Goal: Task Accomplishment & Management: Manage account settings

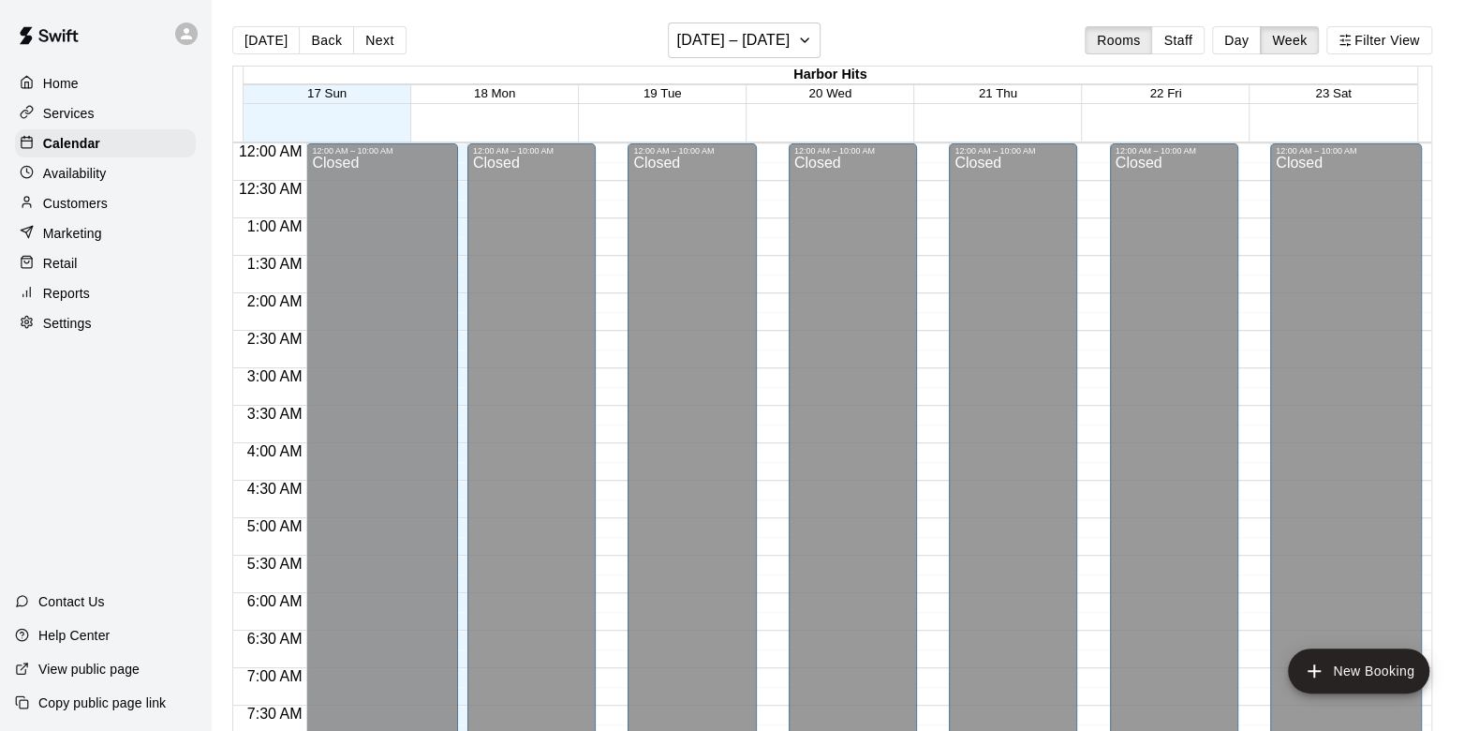
scroll to position [737, 0]
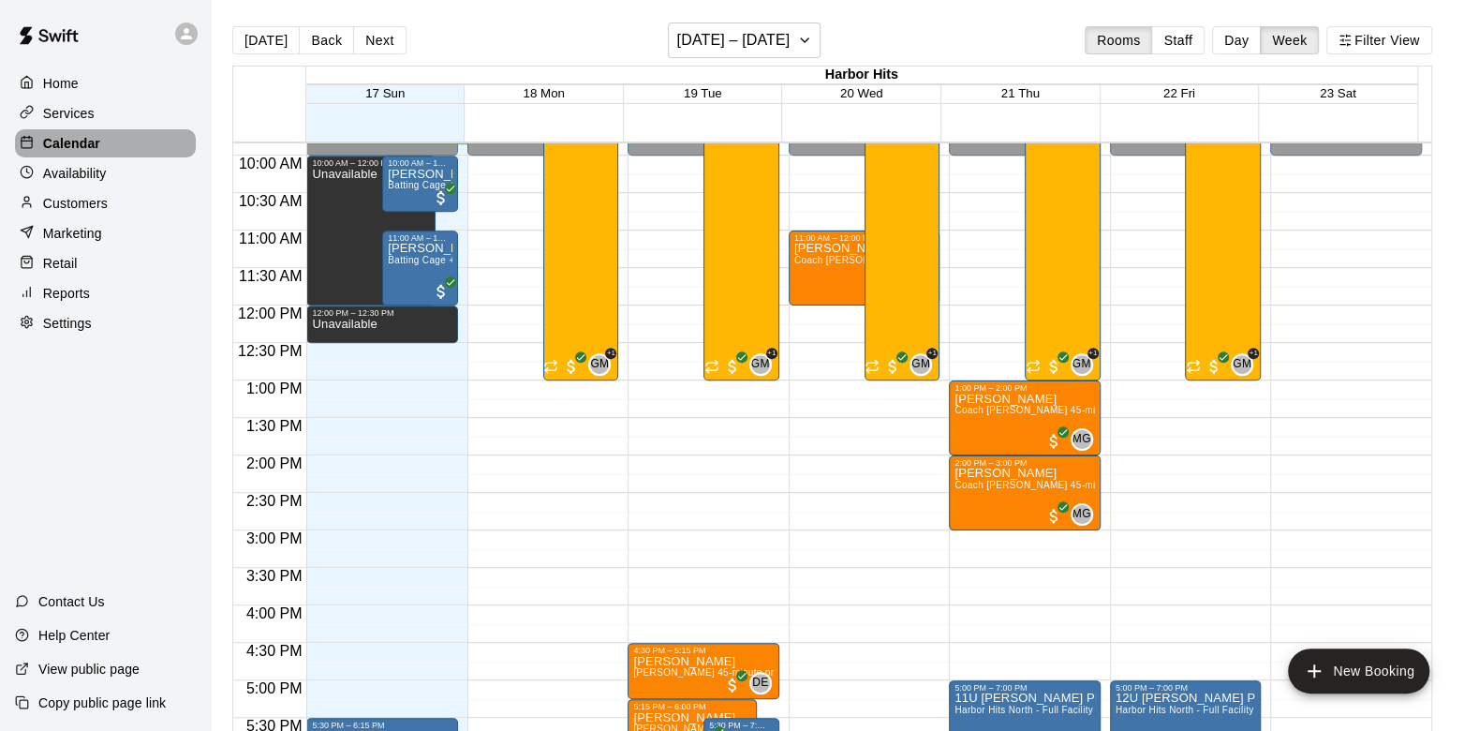
click at [83, 152] on p "Calendar" at bounding box center [71, 143] width 57 height 19
click at [1242, 37] on button "Day" at bounding box center [1236, 40] width 49 height 28
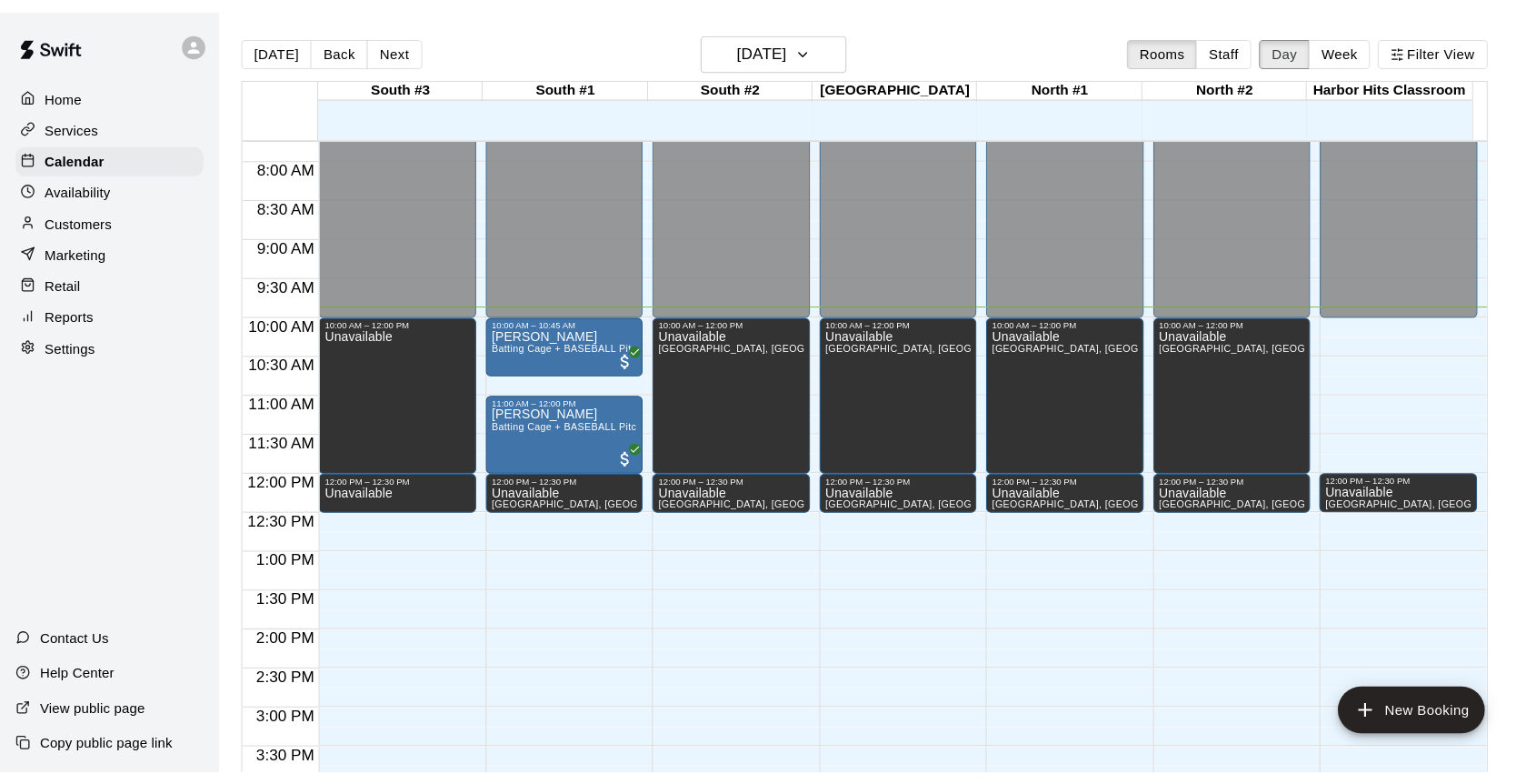
scroll to position [514, 0]
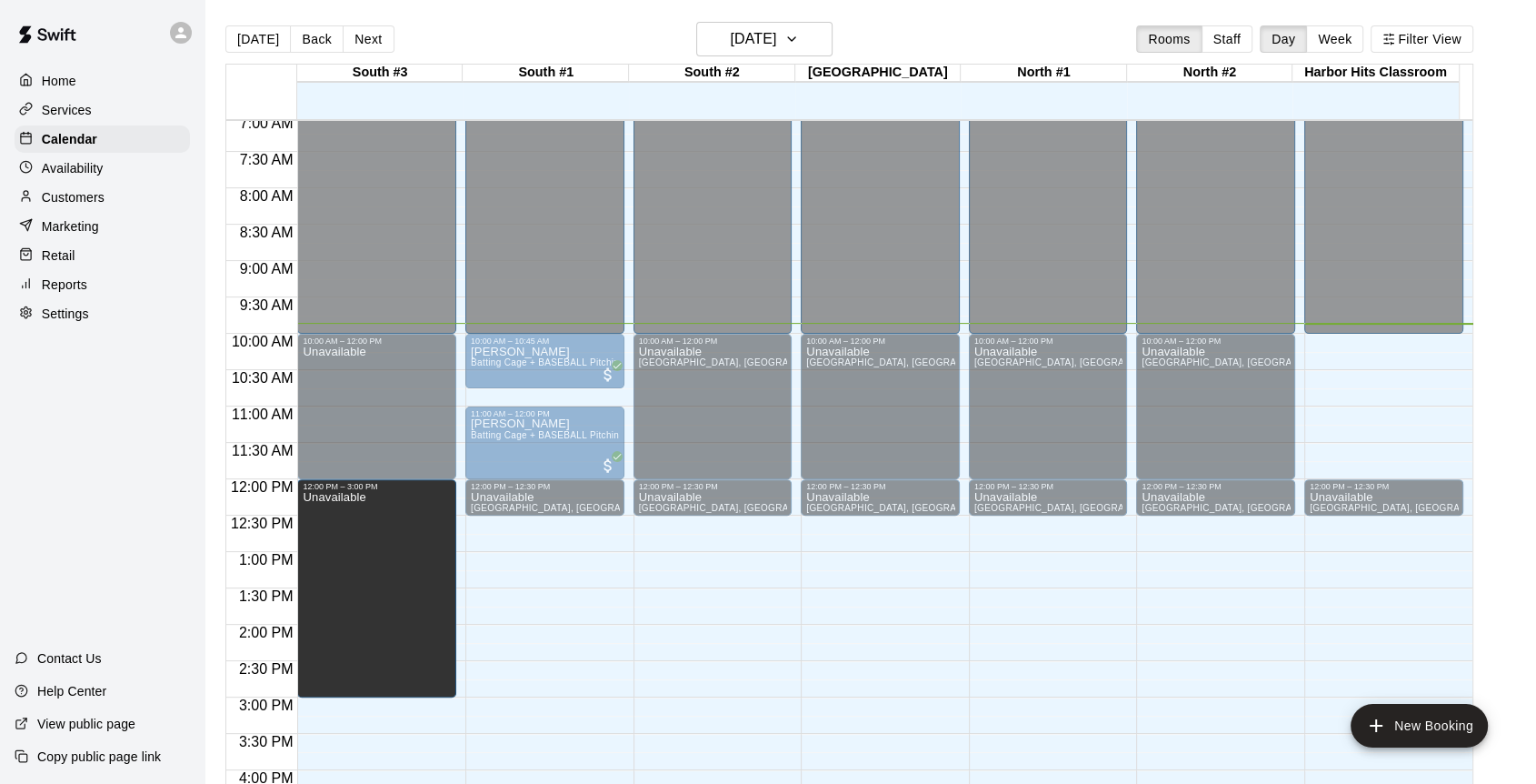
drag, startPoint x: 371, startPoint y: 511, endPoint x: 378, endPoint y: 707, distance: 196.1
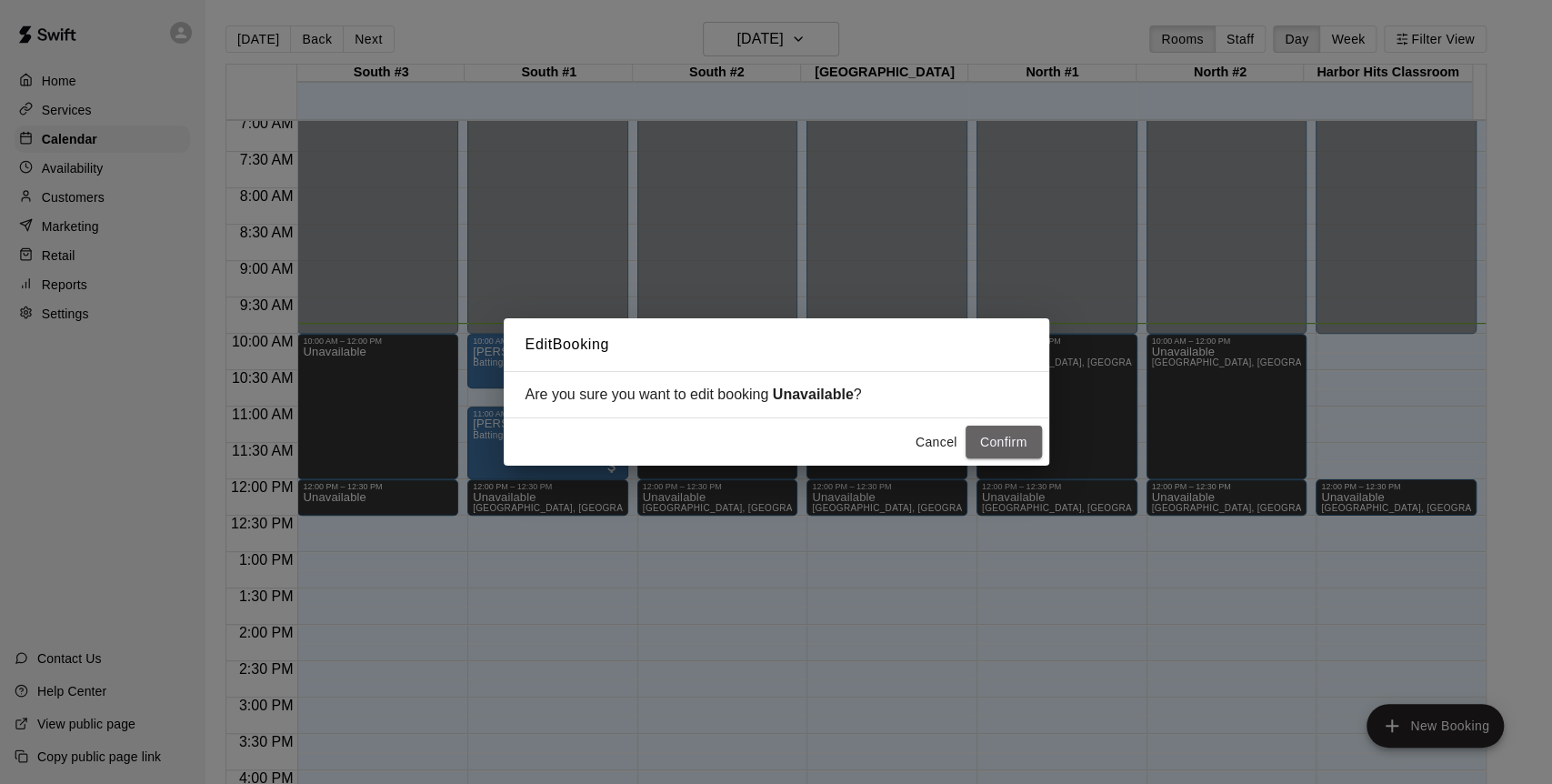
click at [994, 441] on button "Confirm" at bounding box center [1004, 441] width 77 height 34
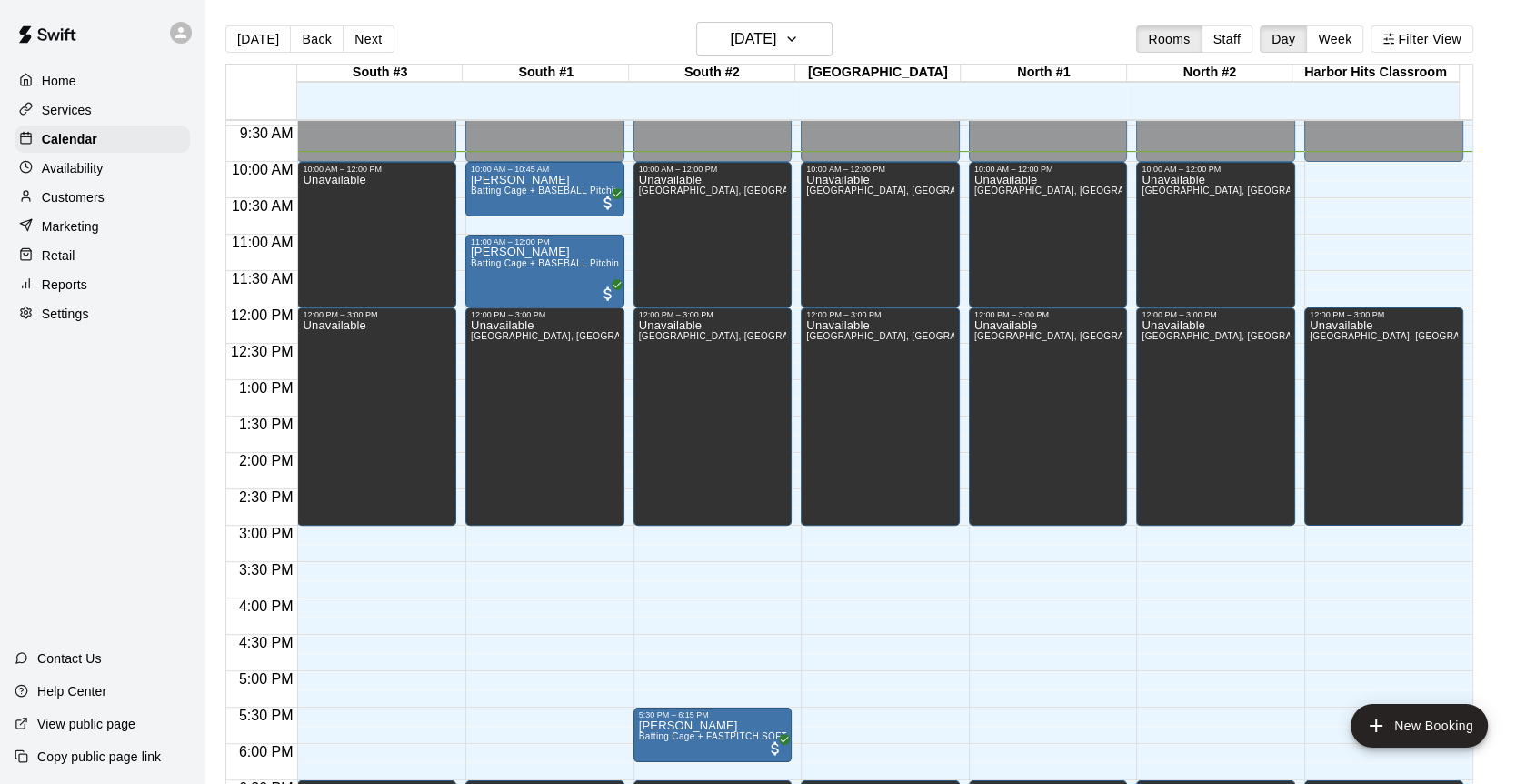
scroll to position [918, 0]
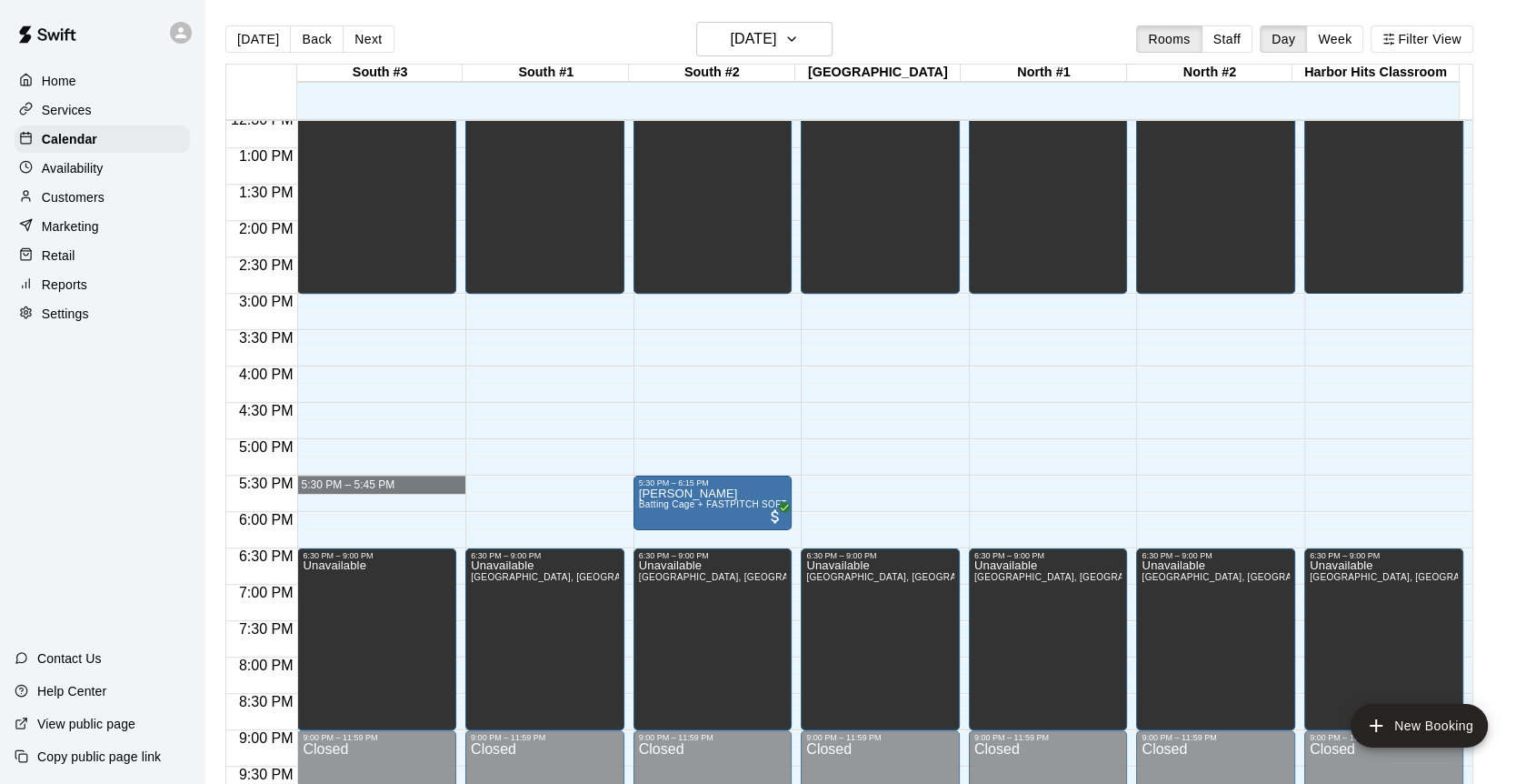
drag, startPoint x: 375, startPoint y: 479, endPoint x: 368, endPoint y: 489, distance: 12.2
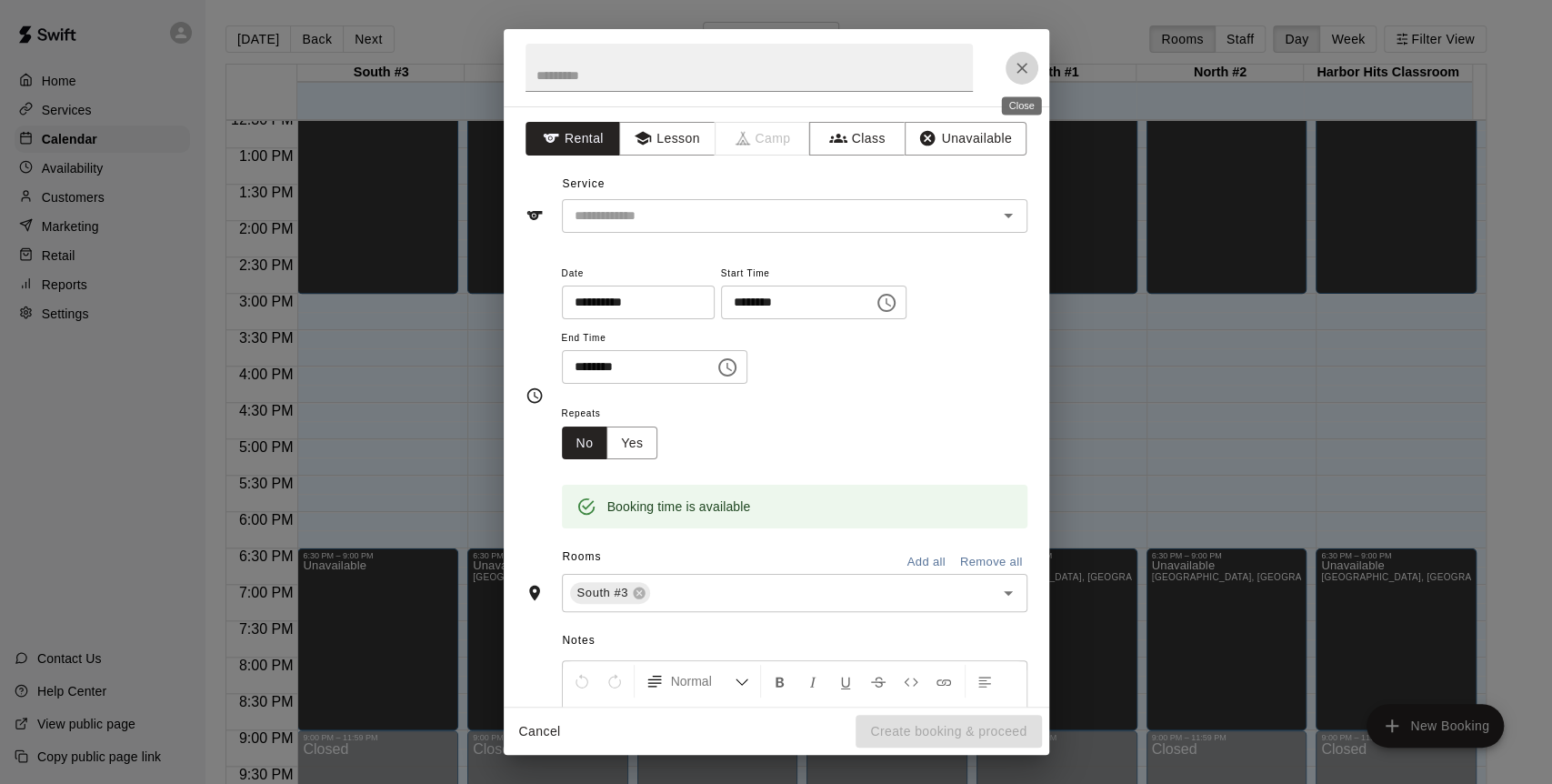
click at [1018, 68] on icon "Close" at bounding box center [1022, 68] width 18 height 18
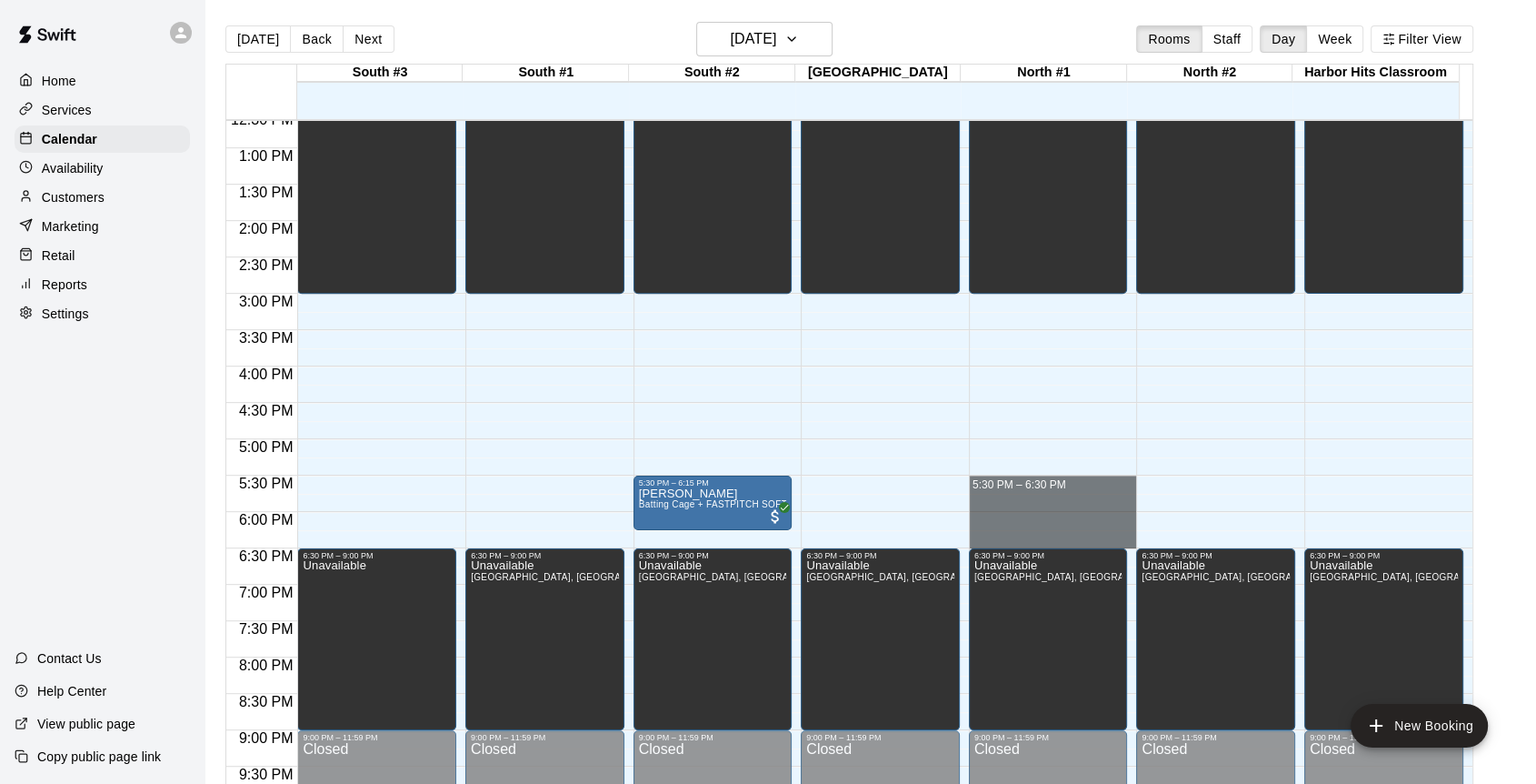
drag, startPoint x: 1003, startPoint y: 479, endPoint x: 1005, endPoint y: 537, distance: 58.0
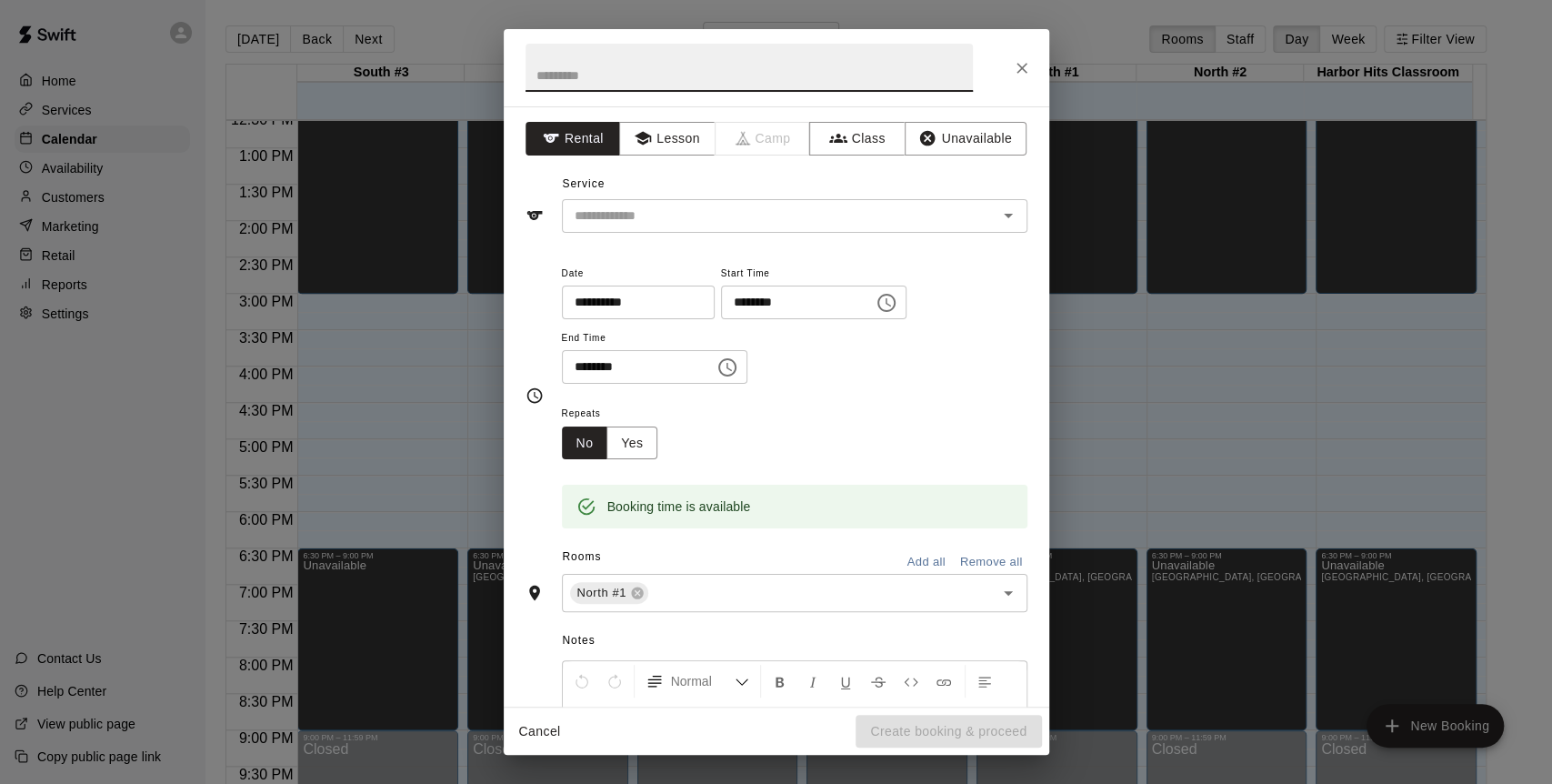
click at [957, 140] on button "Unavailable" at bounding box center [966, 139] width 122 height 34
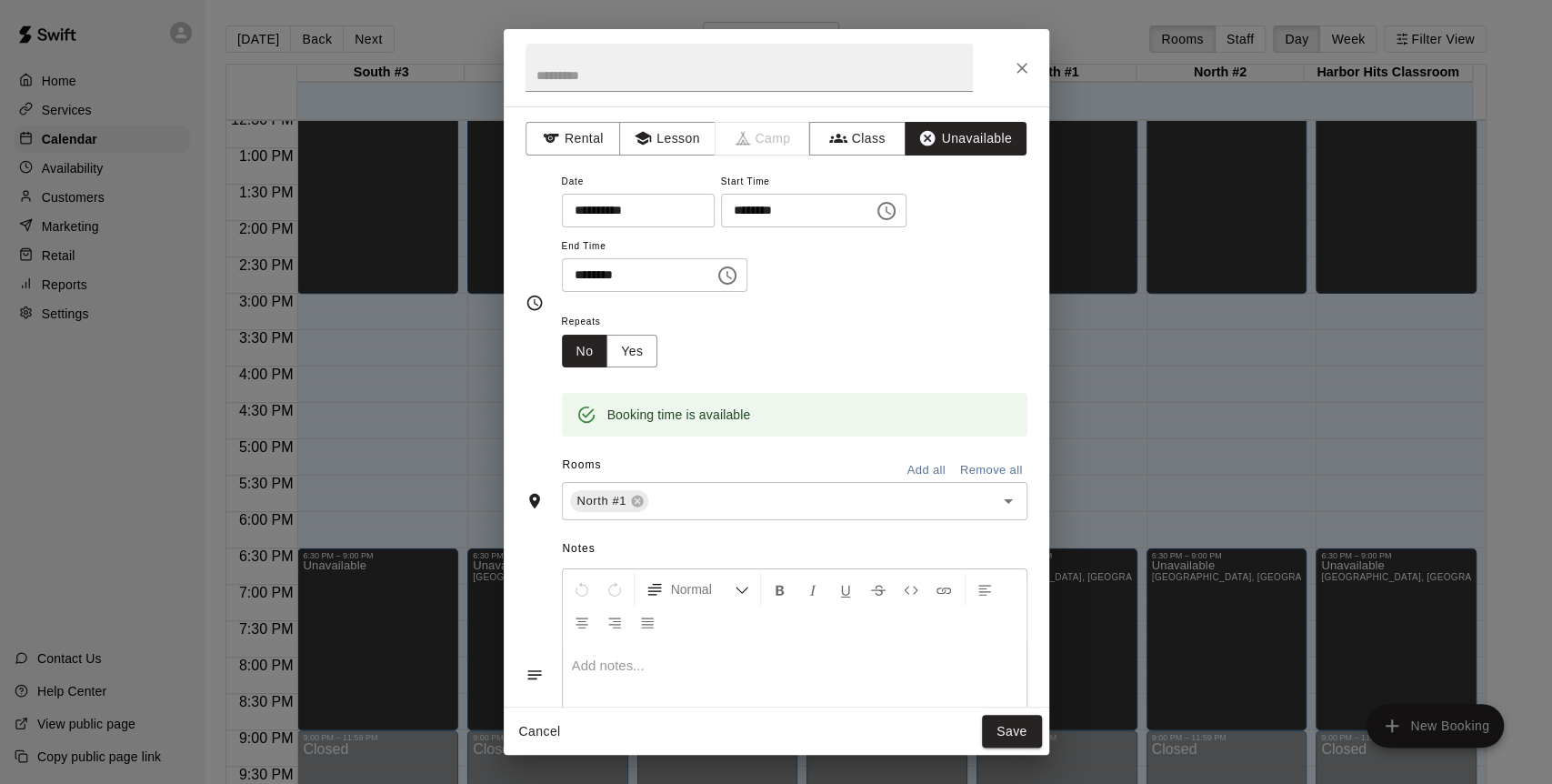
click at [1021, 637] on button "Save" at bounding box center [1012, 731] width 60 height 34
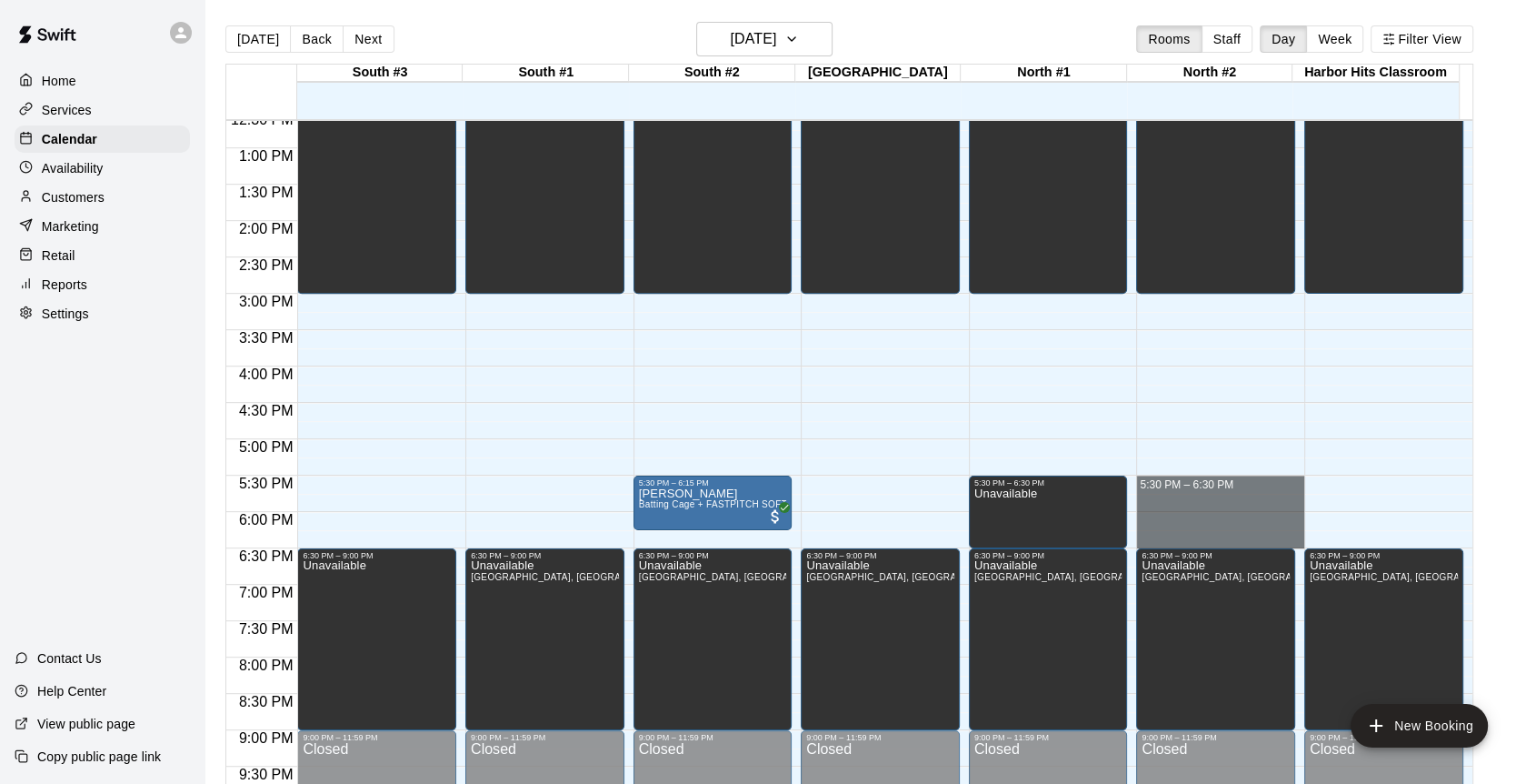
drag, startPoint x: 1179, startPoint y: 478, endPoint x: 1177, endPoint y: 541, distance: 63.0
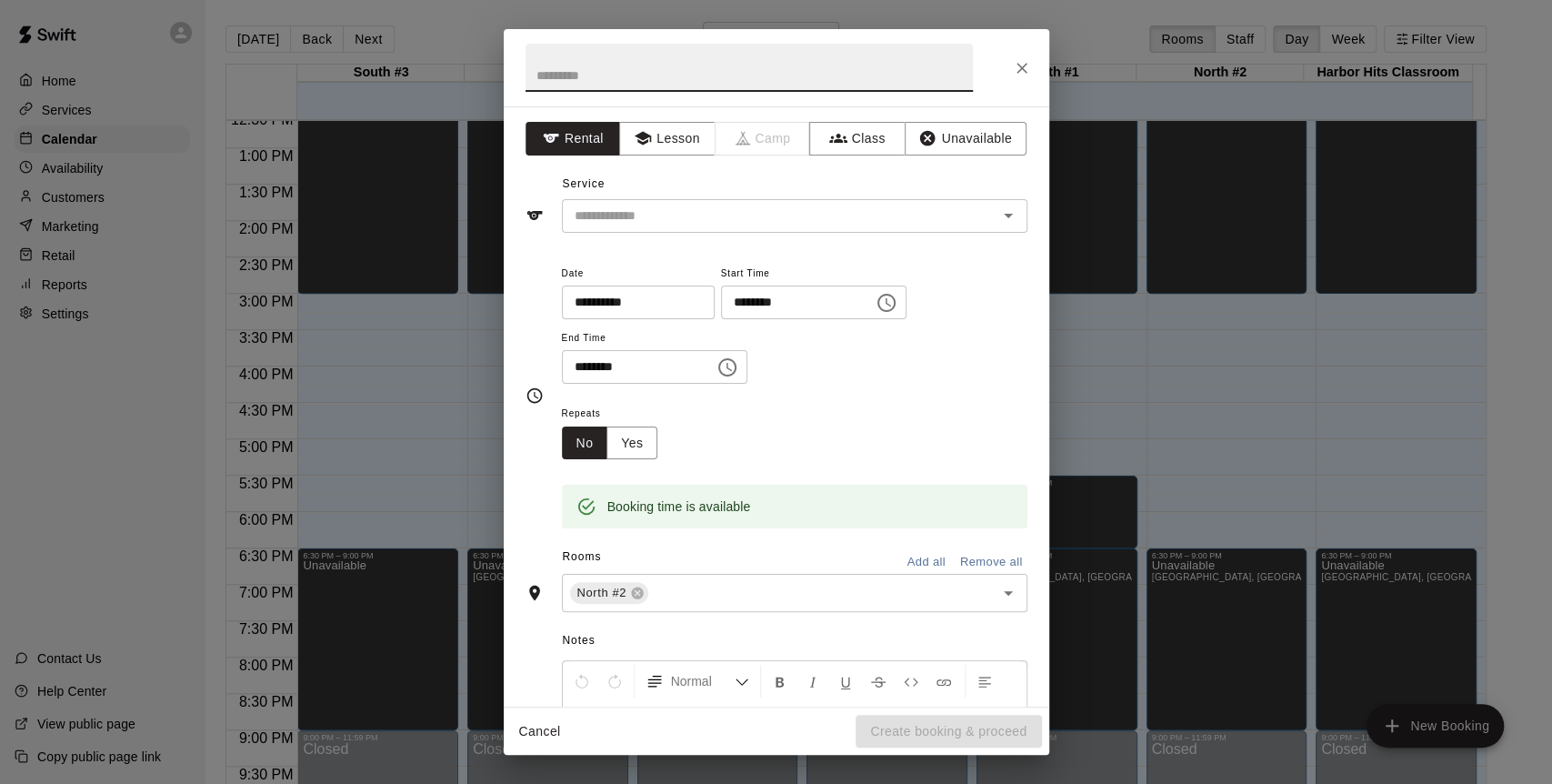
click at [960, 140] on button "Unavailable" at bounding box center [966, 139] width 122 height 34
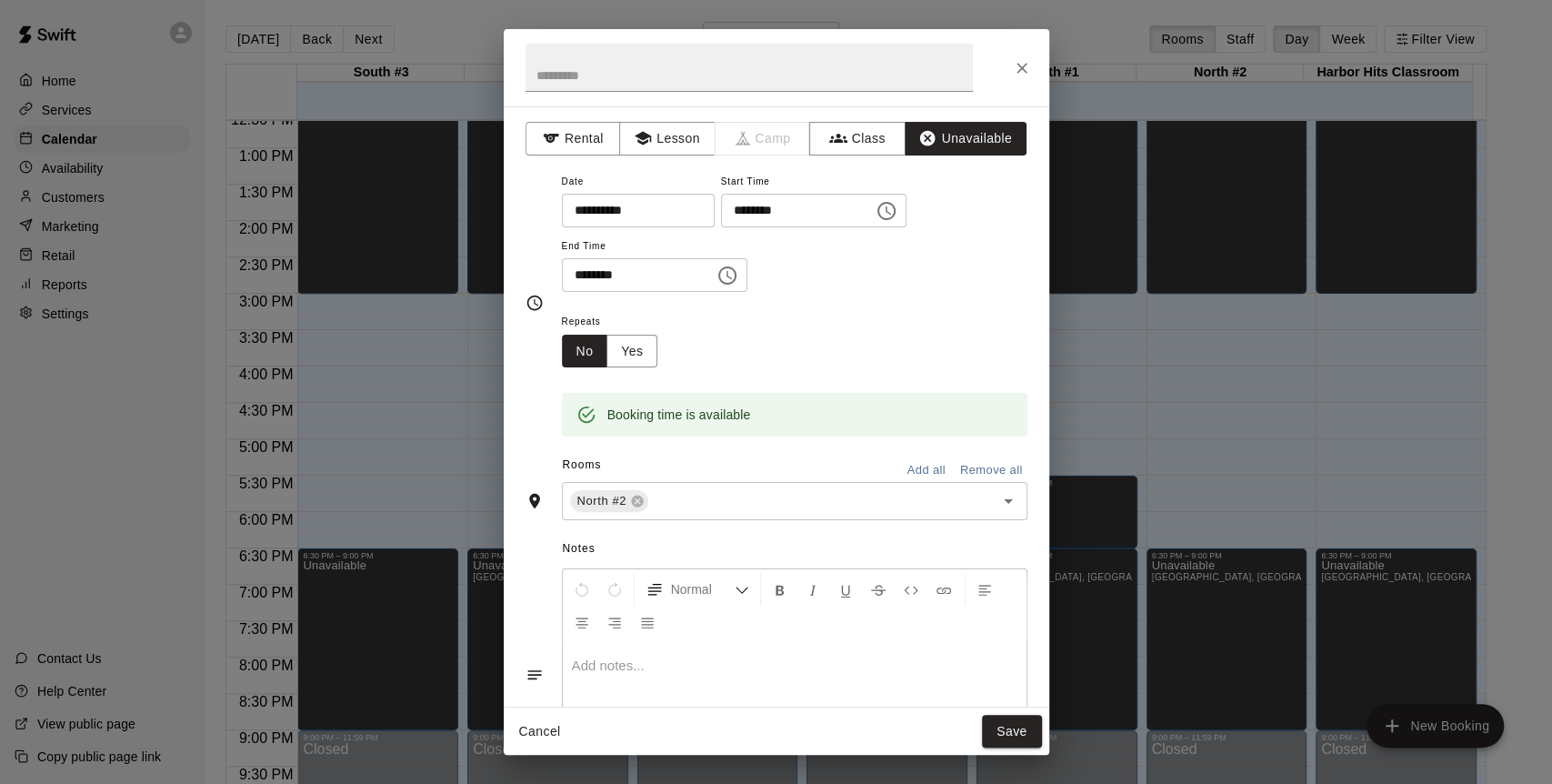
click at [1020, 637] on button "Save" at bounding box center [1012, 731] width 60 height 34
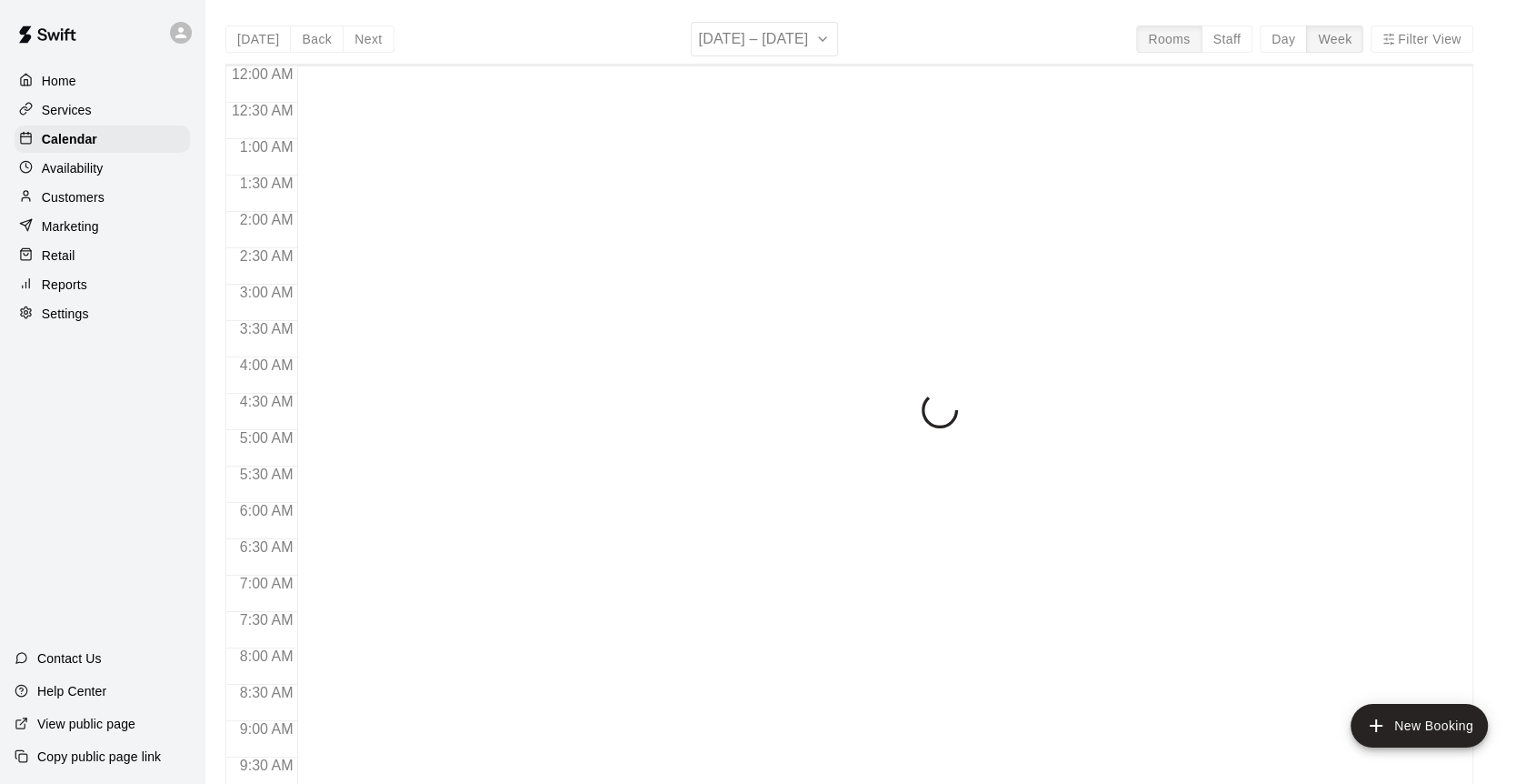
scroll to position [719, 0]
